Goal: Information Seeking & Learning: Learn about a topic

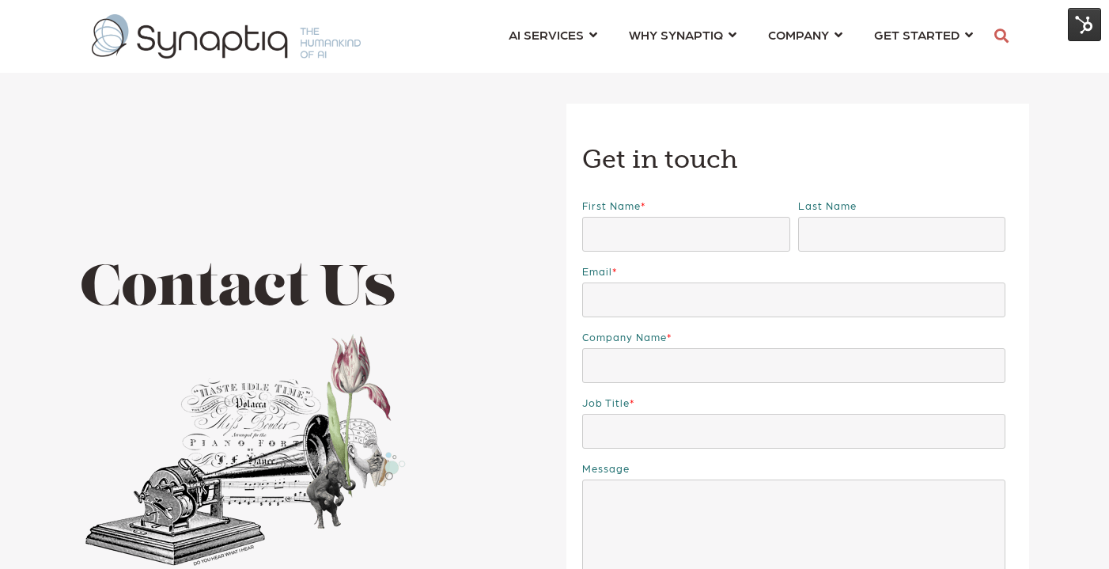
scroll to position [0, 7]
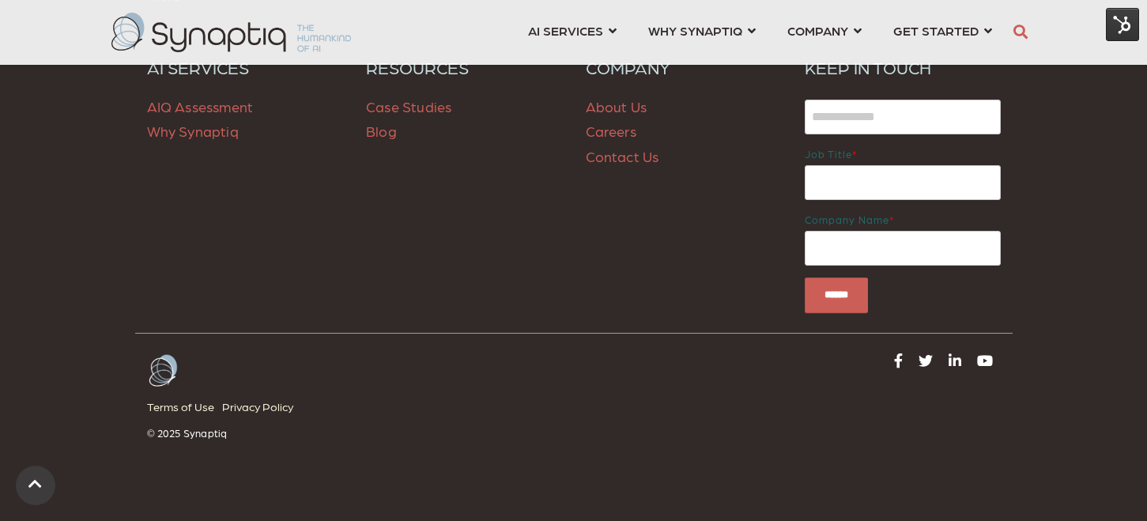
scroll to position [2320, 0]
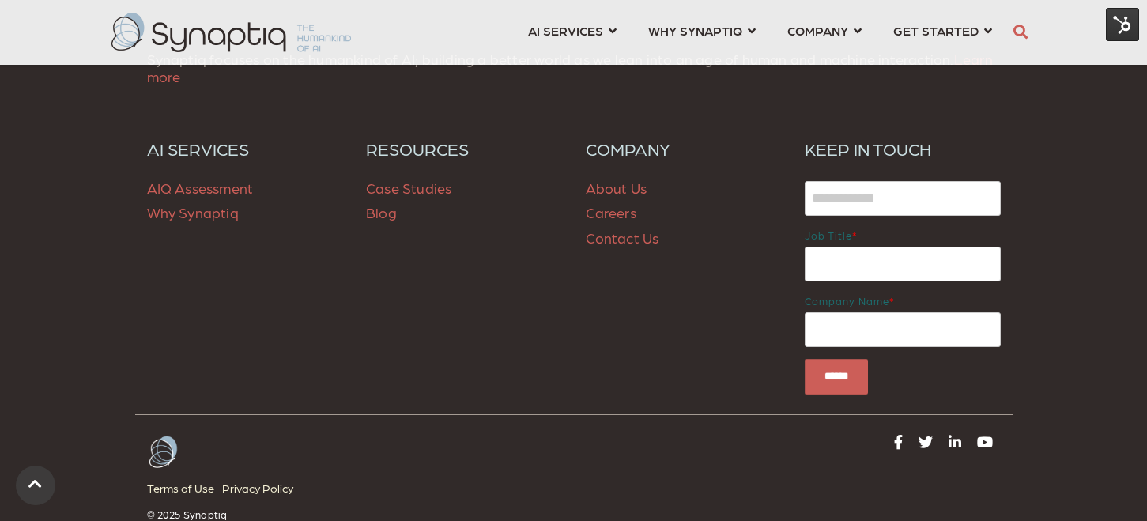
click at [380, 214] on span "Blog" at bounding box center [381, 212] width 31 height 17
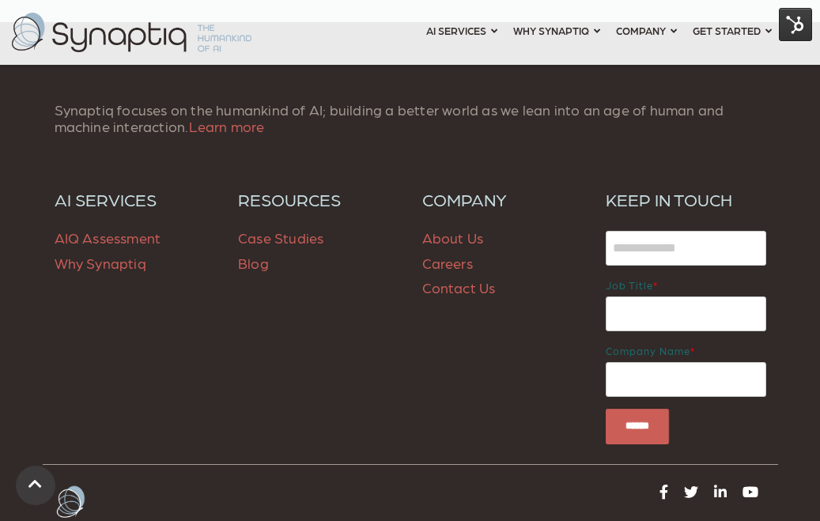
scroll to position [1306, 0]
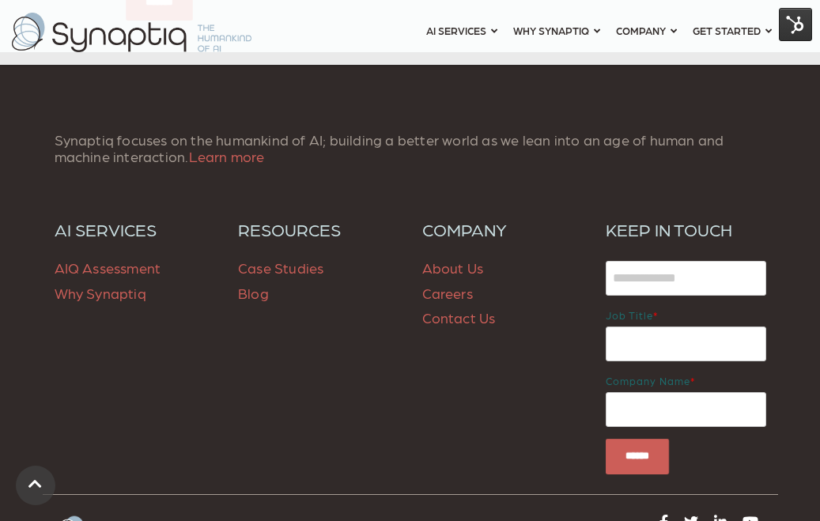
click at [247, 296] on span "Blog" at bounding box center [253, 293] width 31 height 17
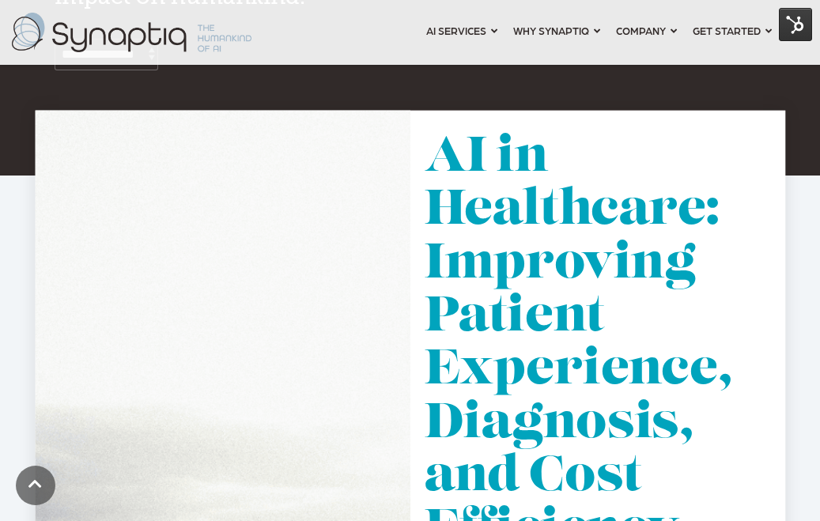
scroll to position [838, 0]
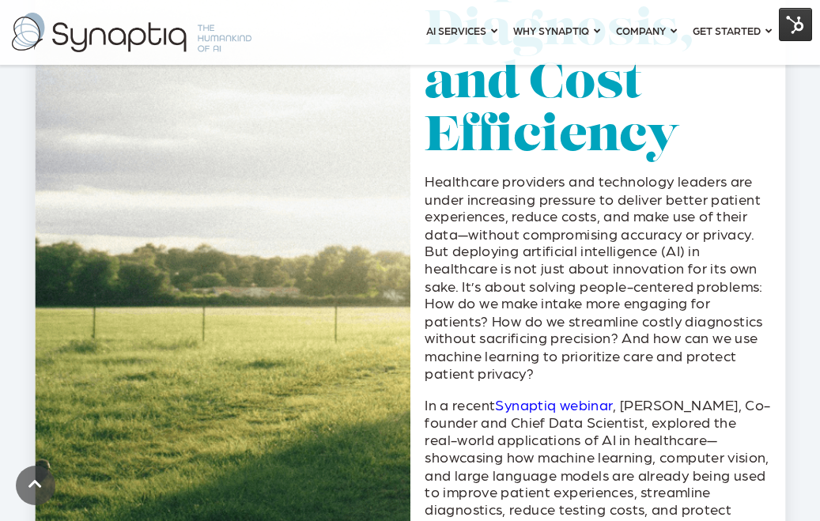
click at [480, 292] on p "Healthcare providers and technology leaders are under increasing pressure to de…" at bounding box center [598, 276] width 346 height 209
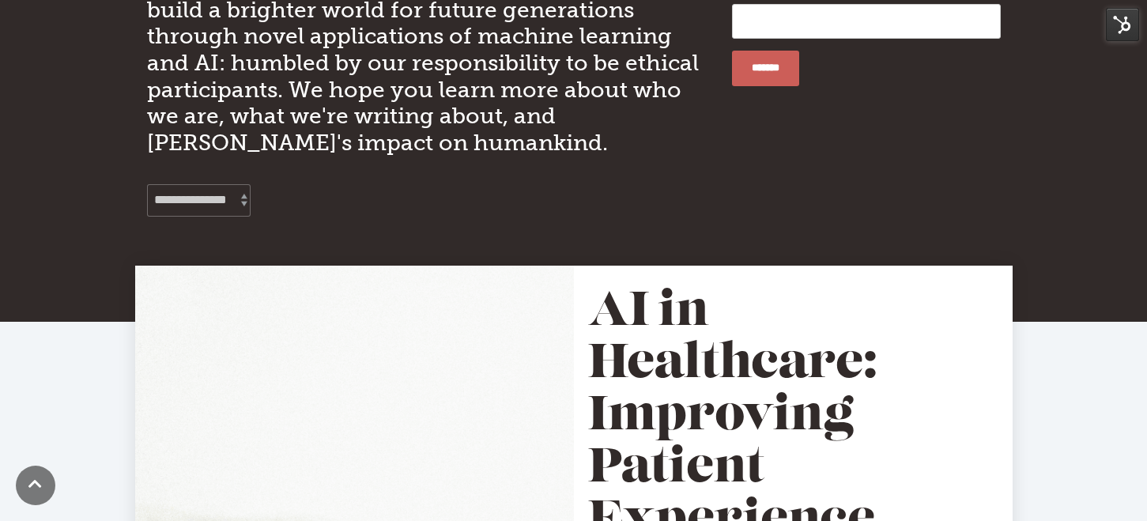
scroll to position [0, 0]
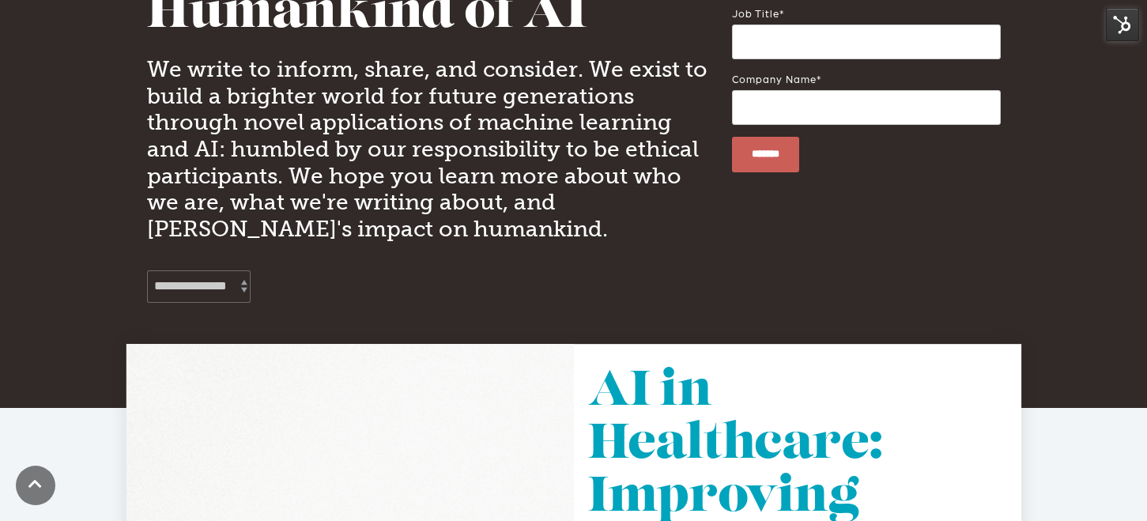
scroll to position [99, 0]
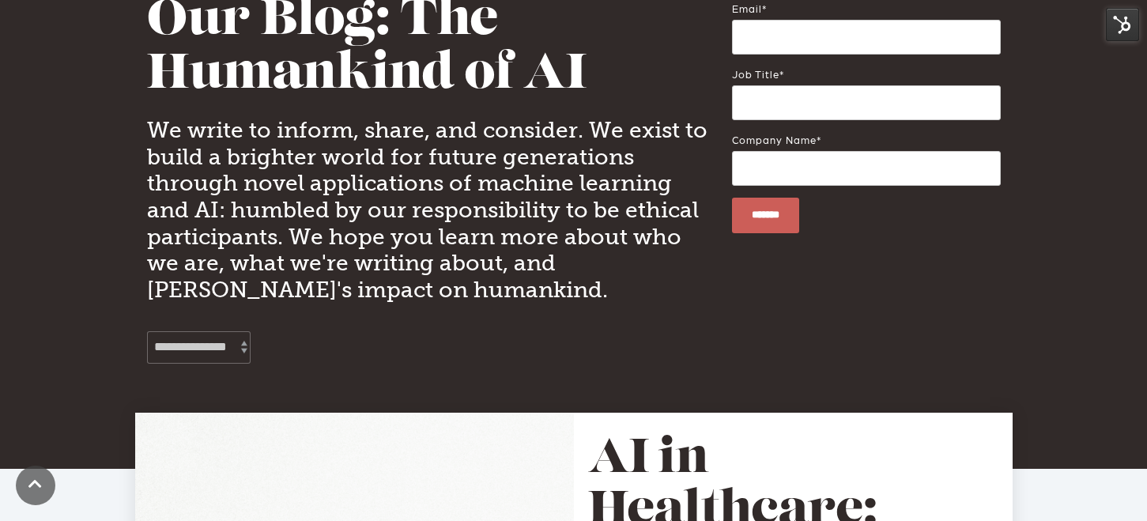
type input "*"
click at [217, 342] on select "**********" at bounding box center [199, 347] width 104 height 32
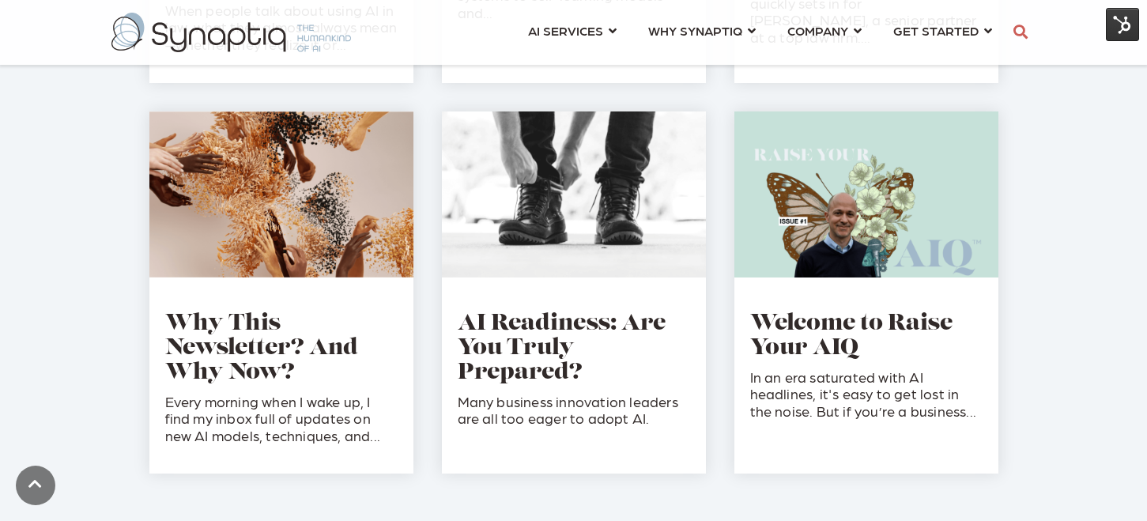
scroll to position [2167, 0]
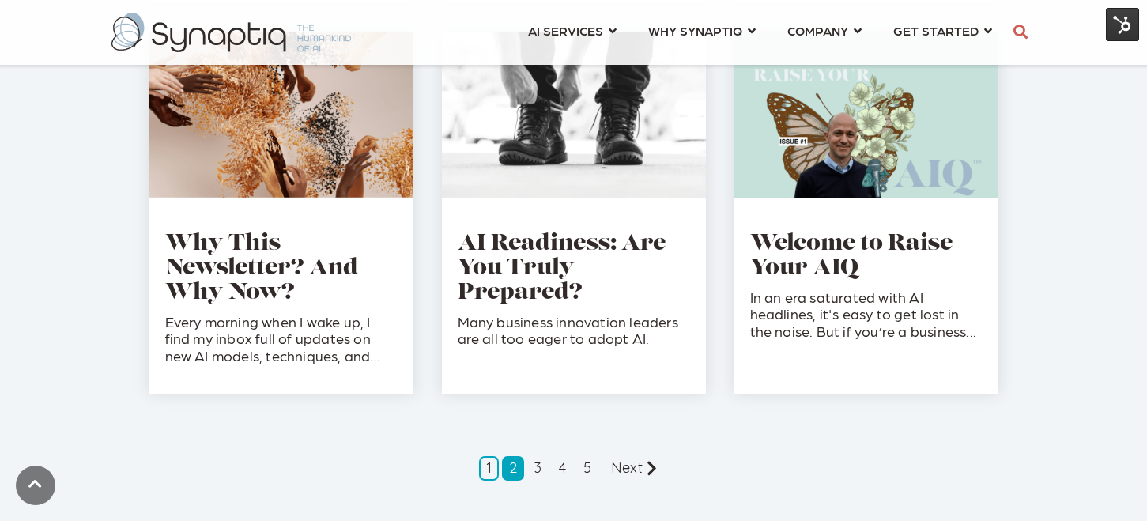
click at [514, 456] on link "2" at bounding box center [513, 468] width 22 height 25
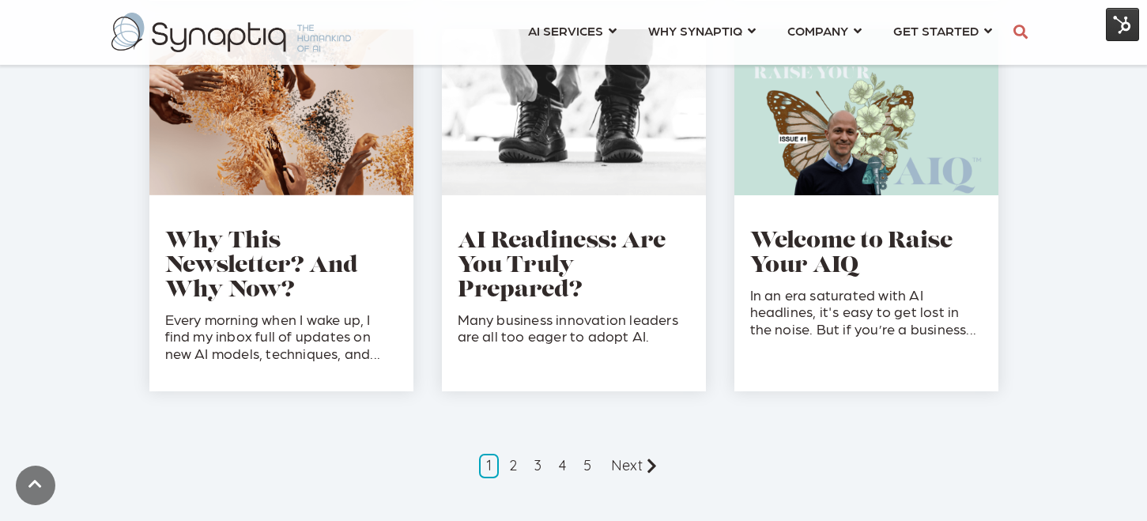
scroll to position [2181, 0]
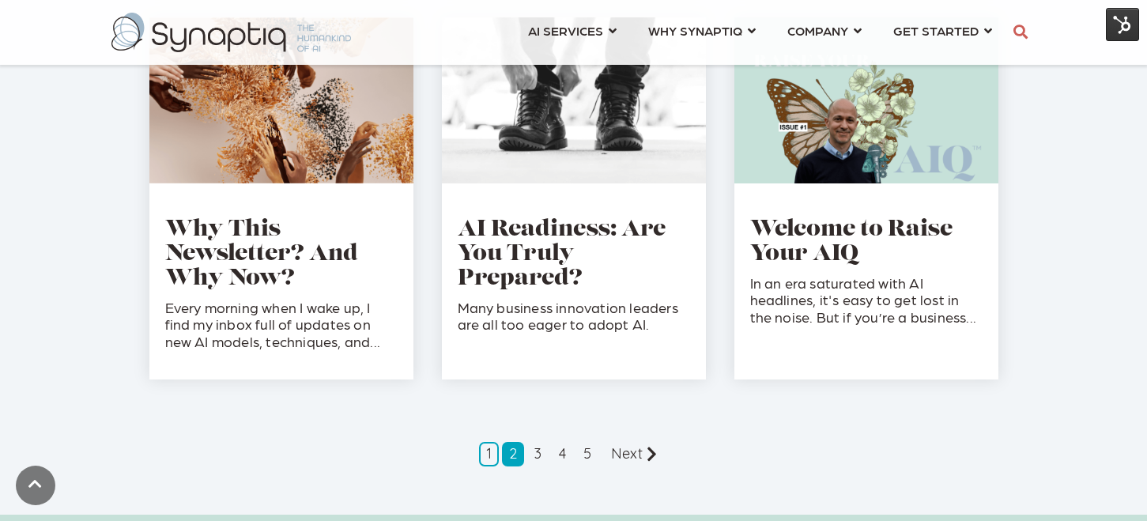
click at [516, 442] on link "2" at bounding box center [513, 454] width 22 height 25
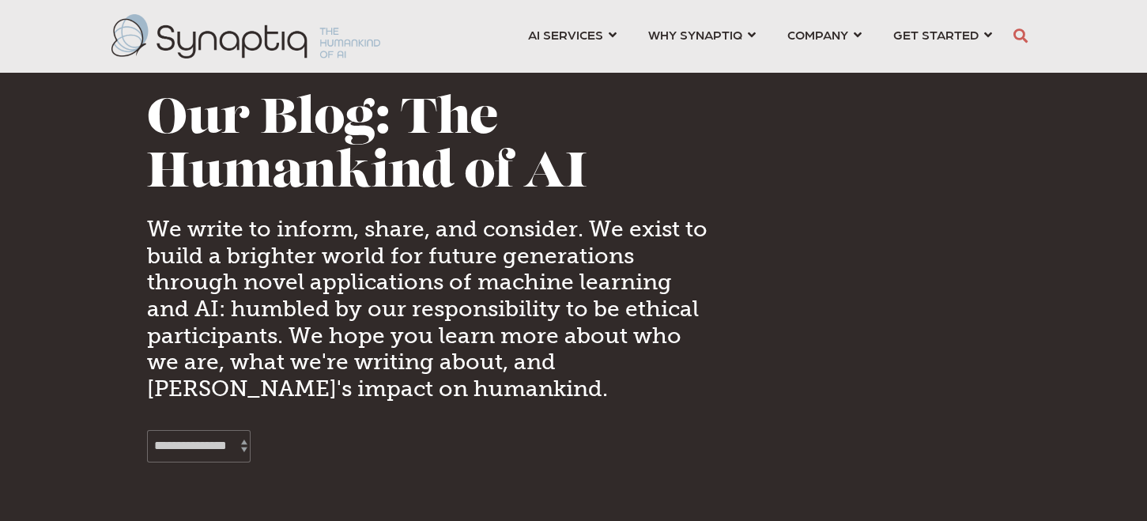
scroll to position [0, 7]
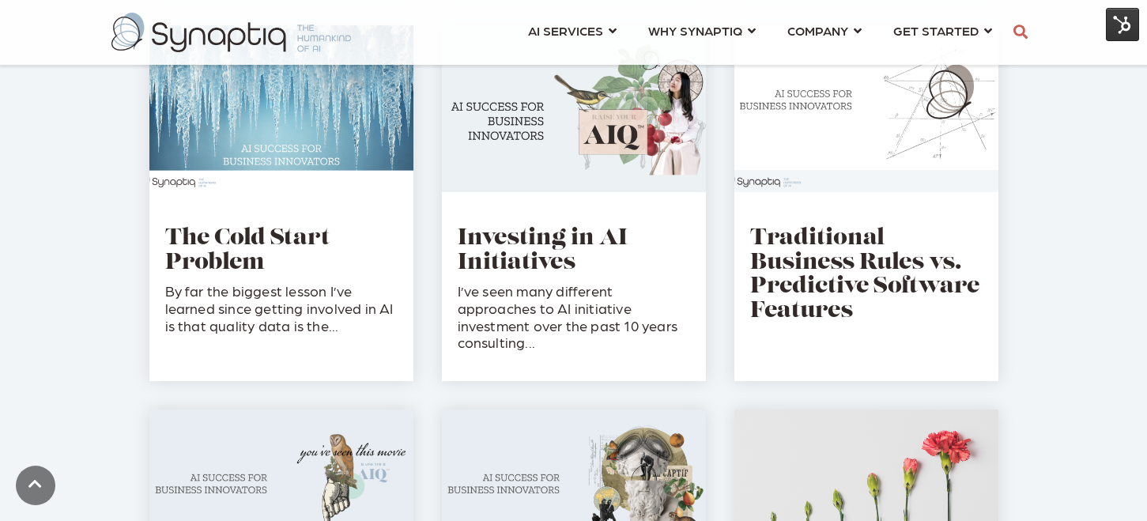
scroll to position [1061, 0]
